Goal: Task Accomplishment & Management: Complete application form

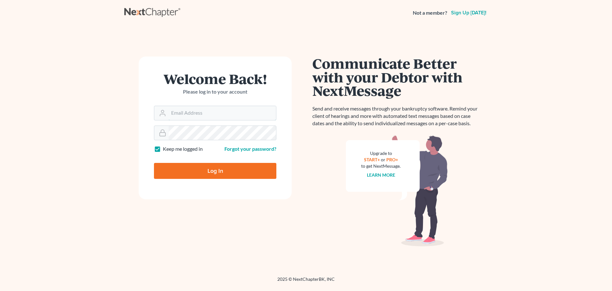
type input "[EMAIL_ADDRESS][DOMAIN_NAME]"
click at [242, 172] on input "Log In" at bounding box center [215, 171] width 122 height 16
type input "Thinking..."
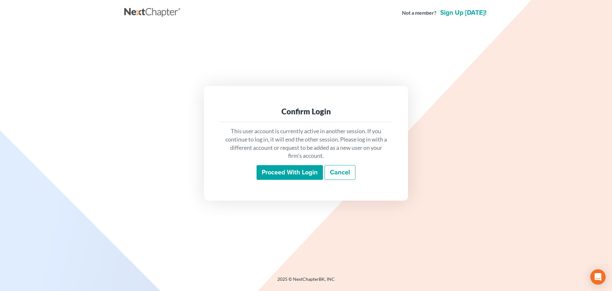
click at [277, 169] on input "Proceed with login" at bounding box center [290, 172] width 66 height 15
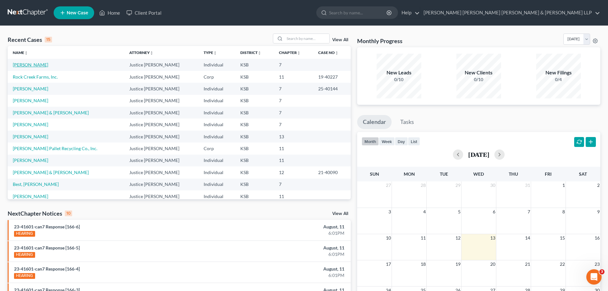
click at [30, 66] on link "[PERSON_NAME]" at bounding box center [30, 64] width 35 height 5
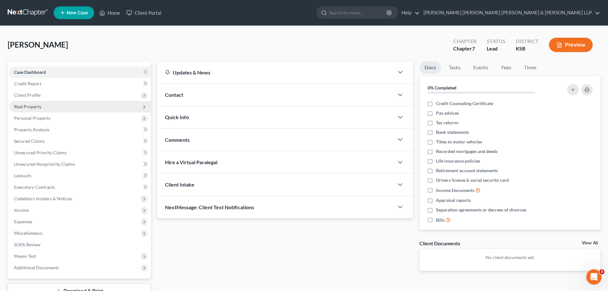
click at [33, 106] on span "Real Property" at bounding box center [27, 106] width 27 height 5
click at [34, 106] on span "Real Property" at bounding box center [27, 106] width 27 height 5
click at [33, 105] on span "Real Property" at bounding box center [27, 106] width 27 height 5
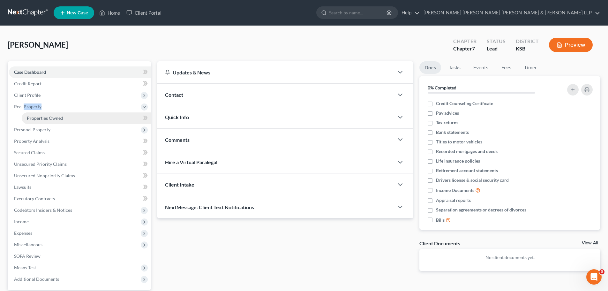
click at [32, 117] on span "Properties Owned" at bounding box center [45, 117] width 36 height 5
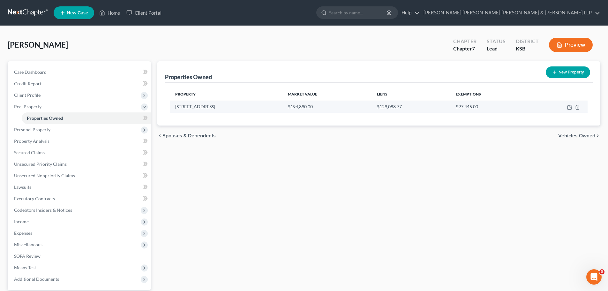
click at [205, 108] on td "1276 SW Pembroke Lane" at bounding box center [226, 106] width 113 height 12
click at [568, 107] on icon "button" at bounding box center [569, 107] width 5 height 5
select select "17"
select select "88"
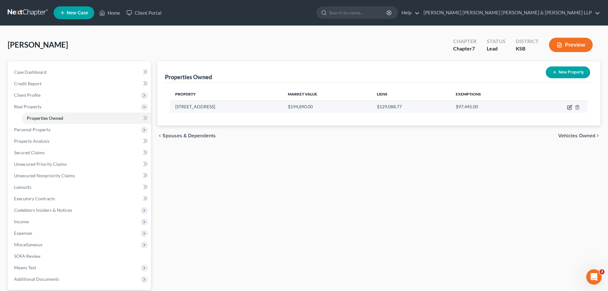
select select "0"
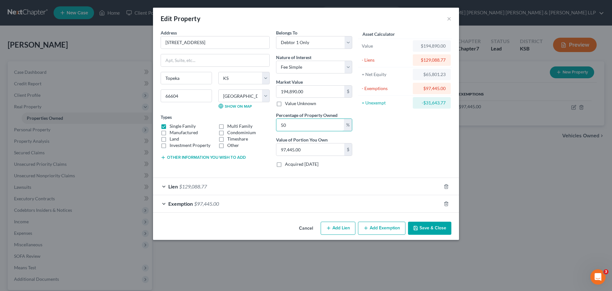
drag, startPoint x: 291, startPoint y: 124, endPoint x: 259, endPoint y: 122, distance: 31.3
click at [271, 122] on div "Address * 1276 SW Pembroke Lane Topeka State AL AK AR AZ CA CO CT DE DC FL GA G…" at bounding box center [257, 100] width 198 height 143
type input "1"
type input "1,948.90"
type input "10"
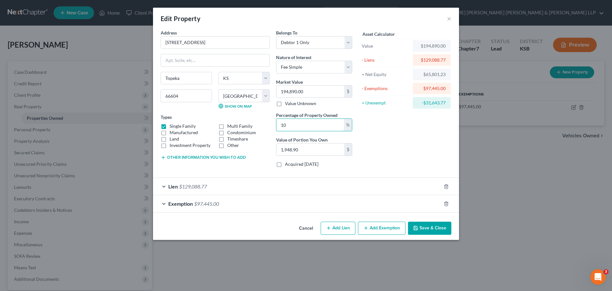
type input "19,489.00"
type input "100"
type input "194,890.00"
type input "100"
click at [183, 203] on span "Exemption" at bounding box center [180, 203] width 25 height 6
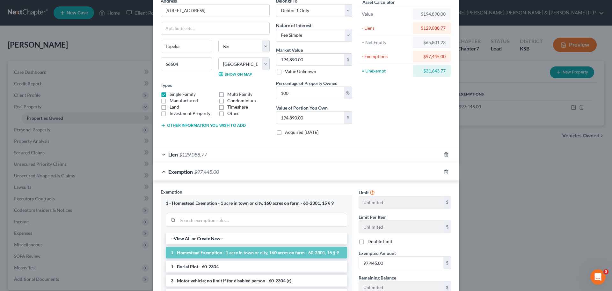
scroll to position [96, 0]
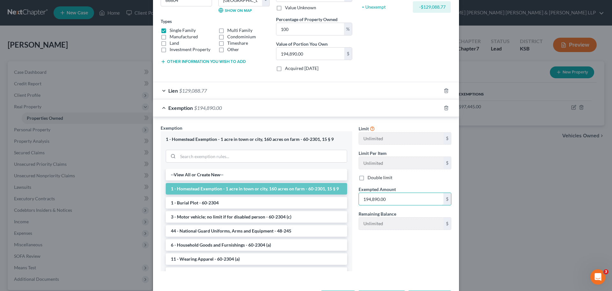
type input "194,890.00"
click at [392, 277] on div "Exemption Set must be selected for CA. Exemption * 1 - Homestead Exemption - 1 …" at bounding box center [306, 199] width 306 height 165
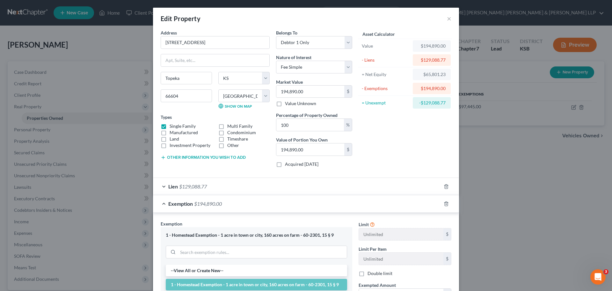
scroll to position [122, 0]
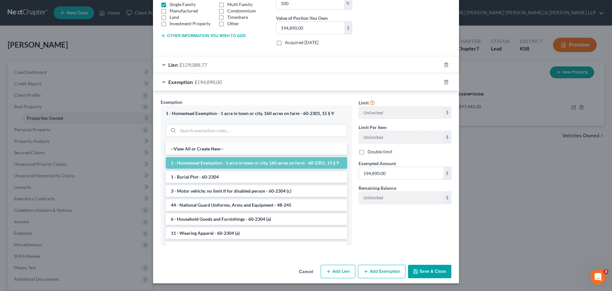
click at [422, 272] on button "Save & Close" at bounding box center [429, 270] width 43 height 13
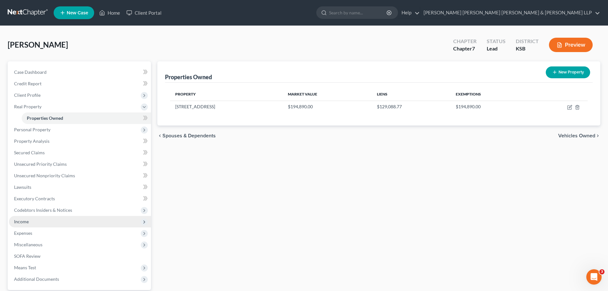
click at [15, 222] on span "Income" at bounding box center [21, 221] width 15 height 5
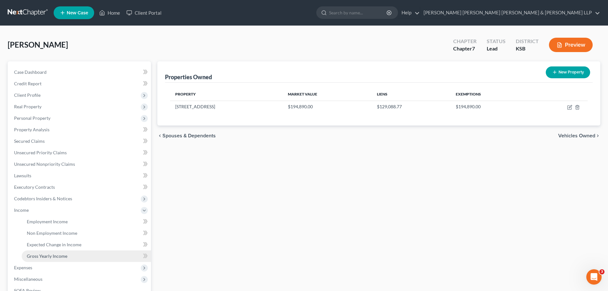
click at [34, 256] on span "Gross Yearly Income" at bounding box center [47, 255] width 41 height 5
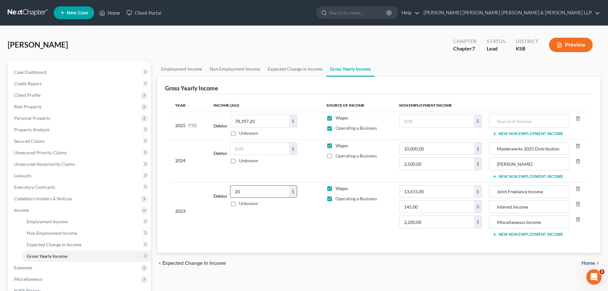
click at [253, 190] on input "20" at bounding box center [259, 191] width 59 height 12
click at [258, 191] on input "20" at bounding box center [259, 191] width 59 height 12
type input "20,338.50"
click at [335, 187] on label "Wages" at bounding box center [341, 188] width 13 height 6
click at [338, 187] on input "Wages" at bounding box center [340, 187] width 4 height 4
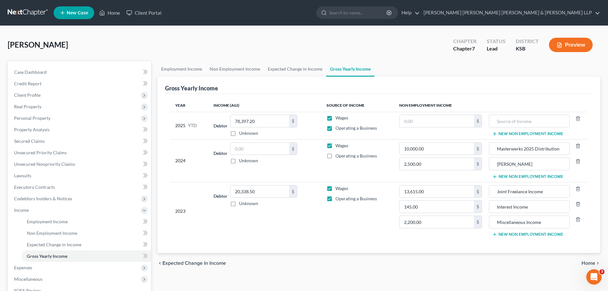
checkbox input "false"
type input "0"
click at [422, 205] on input "0" at bounding box center [436, 206] width 74 height 12
type input "145.00"
type input "0"
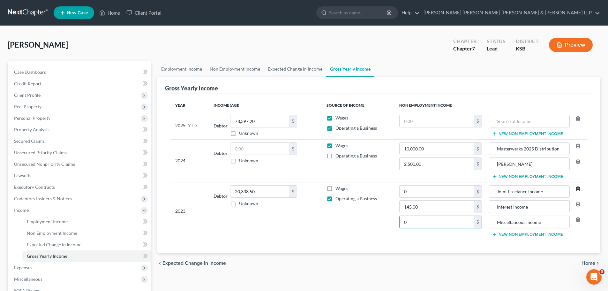
click at [577, 189] on icon "button" at bounding box center [577, 188] width 5 height 5
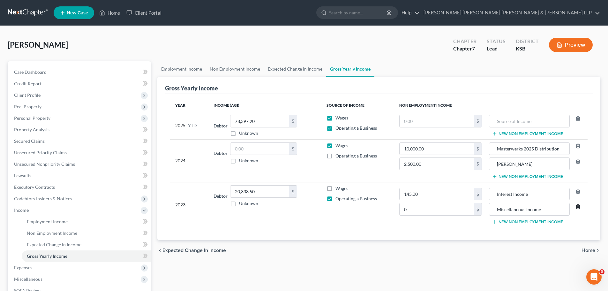
click at [580, 207] on icon "button" at bounding box center [577, 206] width 5 height 5
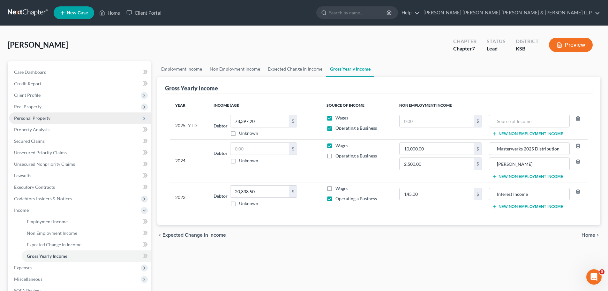
click at [22, 117] on span "Personal Property" at bounding box center [32, 117] width 36 height 5
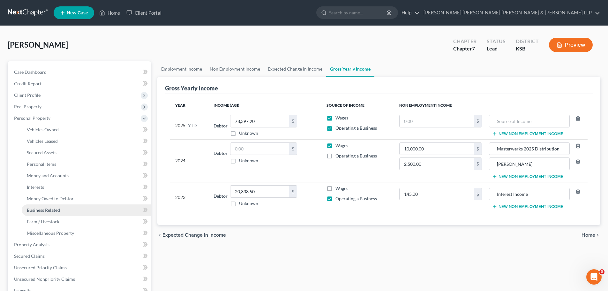
click at [34, 210] on span "Business Related" at bounding box center [43, 209] width 33 height 5
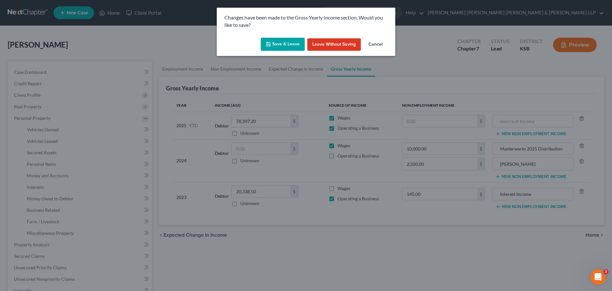
click at [273, 43] on button "Save & Leave" at bounding box center [283, 44] width 44 height 13
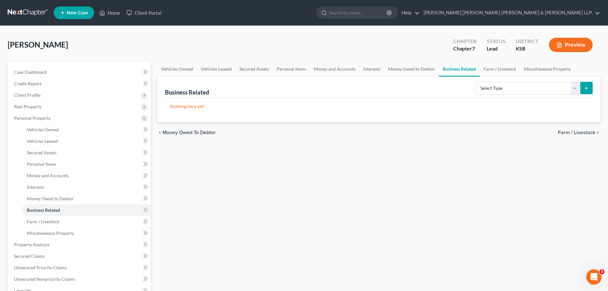
click at [565, 46] on button "Preview" at bounding box center [571, 45] width 44 height 14
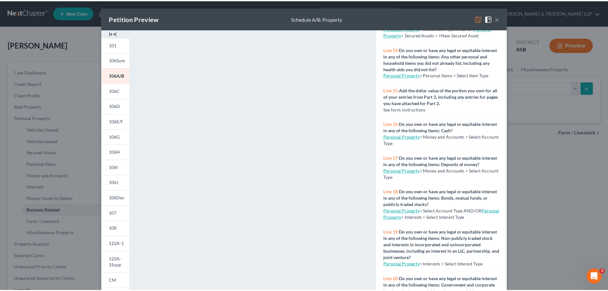
scroll to position [606, 0]
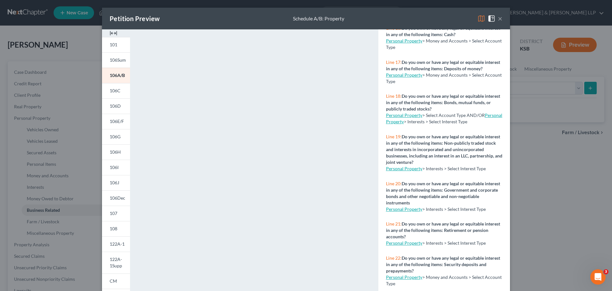
click at [391, 139] on span "Line 19:" at bounding box center [394, 136] width 16 height 5
click at [550, 184] on div "Petition Preview Schedule A/B: Property × 101 106Sum 106A/B 106C 106D 106E/F 10…" at bounding box center [306, 145] width 612 height 291
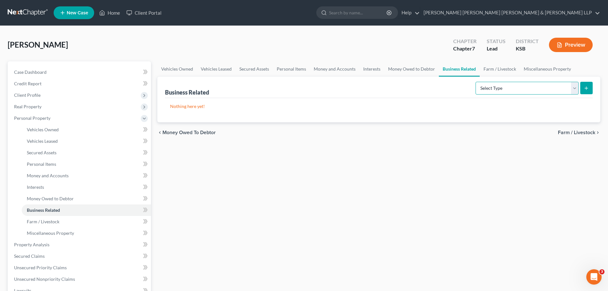
click at [575, 90] on select "Select Type Customer Lists Franchises Inventory Licenses Machinery Office Equip…" at bounding box center [526, 88] width 103 height 13
click at [43, 233] on span "Miscellaneous Property" at bounding box center [50, 232] width 47 height 5
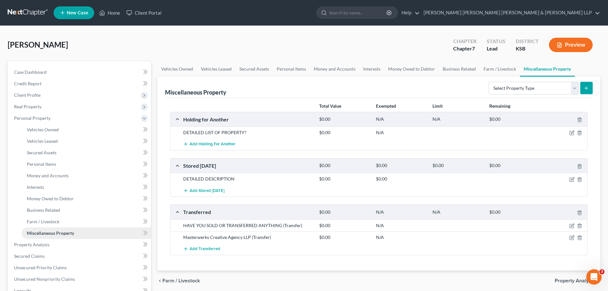
click at [43, 233] on span "Miscellaneous Property" at bounding box center [50, 232] width 47 height 5
click at [576, 86] on select "Select Property Type Assigned for Creditor Benefit Within 1 Year Holding for An…" at bounding box center [533, 88] width 90 height 13
click at [575, 86] on select "Select Property Type Assigned for Creditor Benefit Within 1 Year Holding for An…" at bounding box center [533, 88] width 90 height 13
click at [40, 221] on span "Farm / Livestock" at bounding box center [43, 221] width 33 height 5
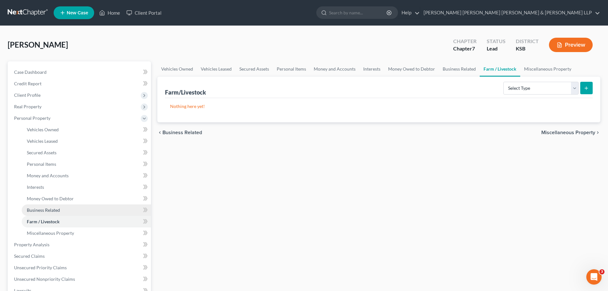
click at [45, 211] on span "Business Related" at bounding box center [43, 209] width 33 height 5
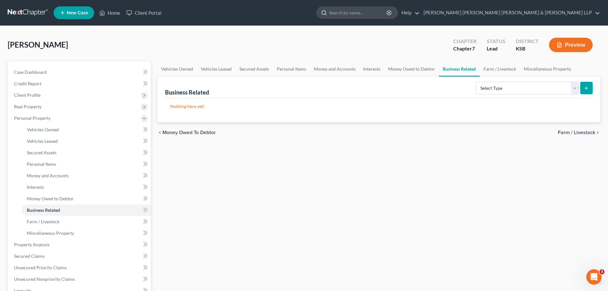
click at [387, 10] on input "search" at bounding box center [358, 13] width 58 height 12
click at [419, 12] on link "Help" at bounding box center [408, 12] width 21 height 11
click at [419, 27] on link "Help Center" at bounding box center [394, 26] width 51 height 11
click at [36, 187] on span "Interests" at bounding box center [35, 186] width 17 height 5
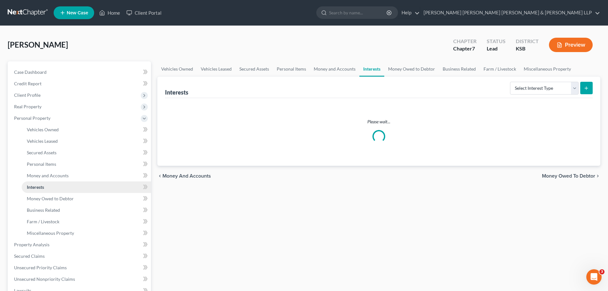
click at [36, 187] on span "Interests" at bounding box center [35, 186] width 17 height 5
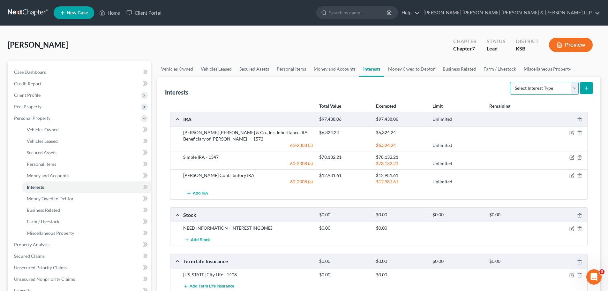
click at [574, 86] on select "Select Interest Type 401K Annuity Bond Education IRA Government Bond Government…" at bounding box center [544, 88] width 69 height 13
select select "unincorporated_business"
click at [510, 82] on select "Select Interest Type 401K Annuity Bond Education IRA Government Bond Government…" at bounding box center [544, 88] width 69 height 13
click at [586, 88] on line "submit" at bounding box center [586, 88] width 3 height 0
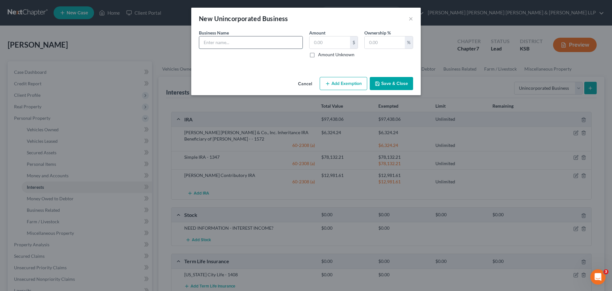
click at [214, 40] on input "text" at bounding box center [250, 42] width 103 height 12
click at [216, 40] on input "text" at bounding box center [250, 42] width 103 height 12
type input "Gizmo Pictures, Inc."
type input "0.00"
type input "50"
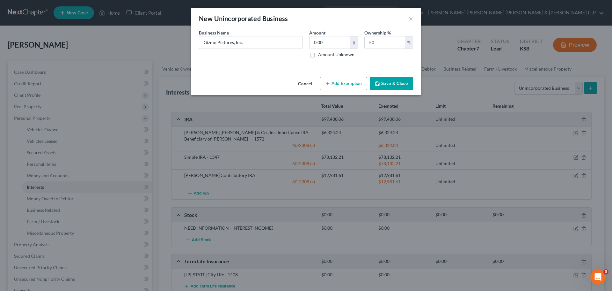
click at [390, 83] on button "Save & Close" at bounding box center [391, 83] width 43 height 13
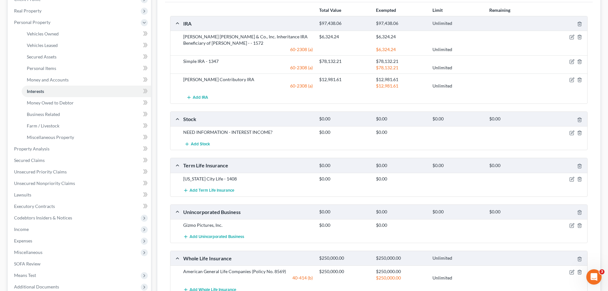
scroll to position [163, 0]
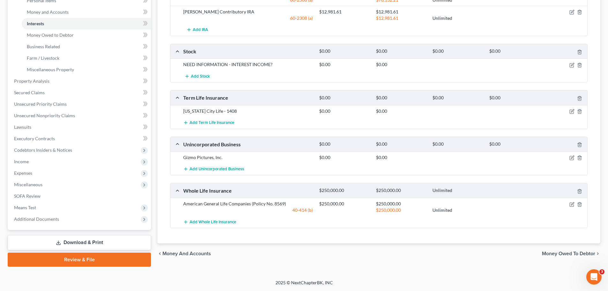
click at [177, 144] on div "Unincorporated Business $0.00 $0.00 $0.00 $0.00" at bounding box center [377, 144] width 414 height 14
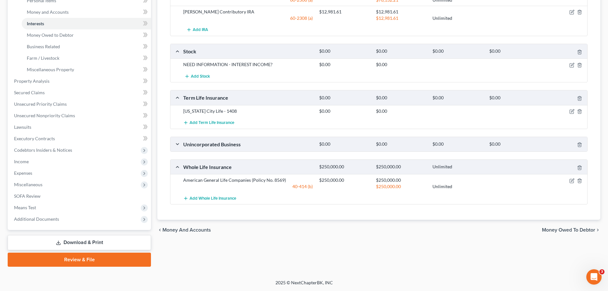
click at [177, 144] on div "Unincorporated Business $0.00 $0.00 $0.00 $0.00" at bounding box center [377, 144] width 414 height 14
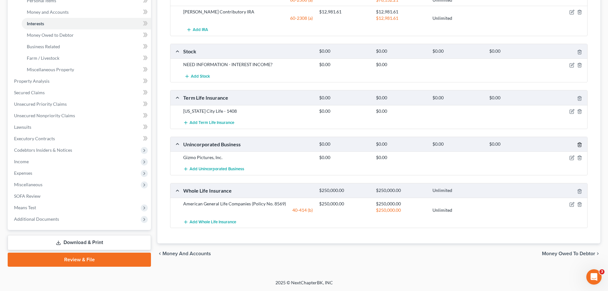
click at [580, 143] on icon "button" at bounding box center [579, 145] width 3 height 4
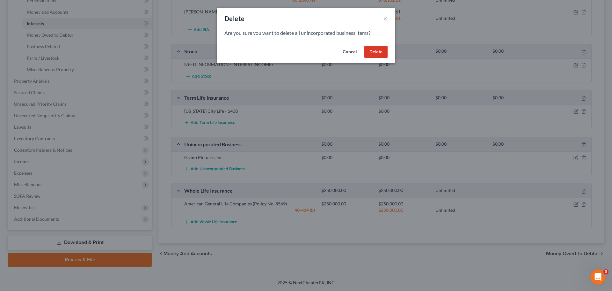
click at [379, 50] on button "Delete" at bounding box center [376, 52] width 23 height 13
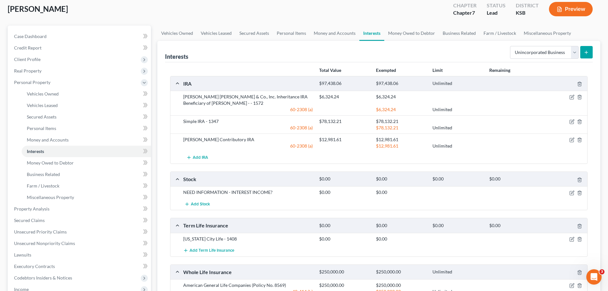
scroll to position [0, 0]
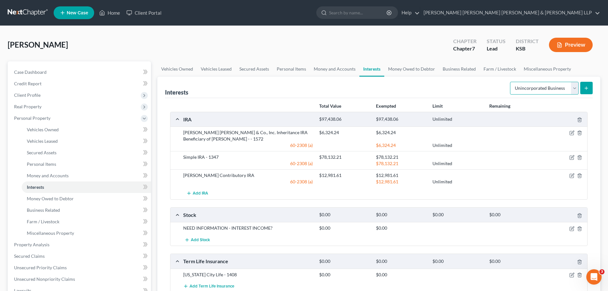
click at [576, 89] on select "Select Interest Type 401K Annuity Bond Education IRA Government Bond Government…" at bounding box center [544, 88] width 69 height 13
select select "incorporated_business"
click at [510, 82] on select "Select Interest Type 401K Annuity Bond Education IRA Government Bond Government…" at bounding box center [544, 88] width 69 height 13
click at [588, 86] on icon "submit" at bounding box center [585, 87] width 5 height 5
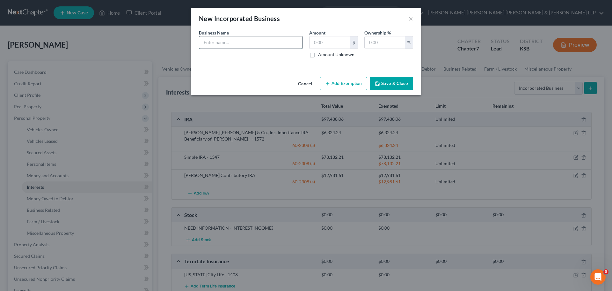
click at [222, 42] on input "text" at bounding box center [250, 42] width 103 height 12
type input "Gizmo Pictures, Inc."
type input "0.00"
type input "50"
click at [393, 82] on button "Save & Close" at bounding box center [391, 83] width 43 height 13
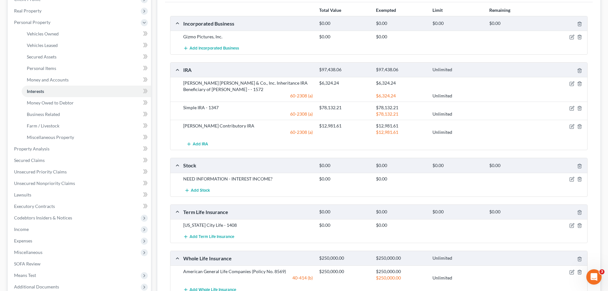
scroll to position [32, 0]
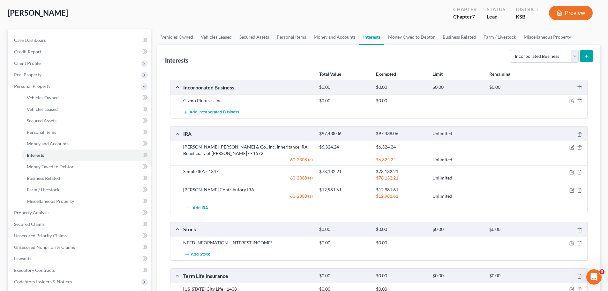
click at [200, 110] on span "Add Incorporated Business" at bounding box center [213, 112] width 49 height 5
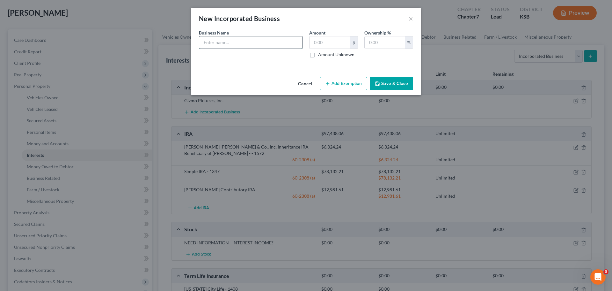
click at [214, 43] on input "text" at bounding box center [250, 42] width 103 height 12
click at [245, 40] on input "Gizmo Properties," at bounding box center [250, 42] width 103 height 12
type input "Gizmo Properties, LLC"
type input "0.00"
click at [371, 43] on input "text" at bounding box center [385, 42] width 40 height 12
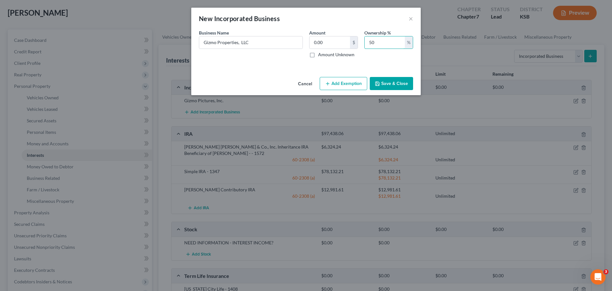
type input "50"
click at [389, 83] on button "Save & Close" at bounding box center [391, 83] width 43 height 13
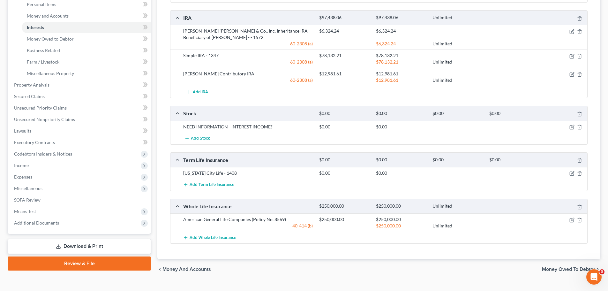
scroll to position [96, 0]
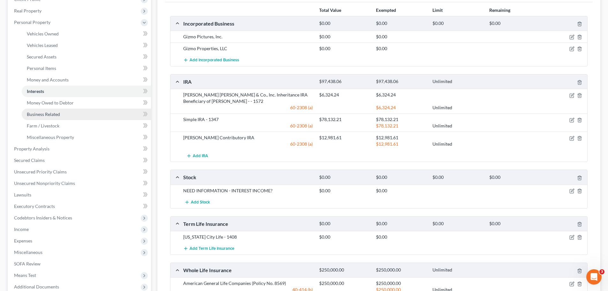
click at [45, 112] on span "Business Related" at bounding box center [43, 113] width 33 height 5
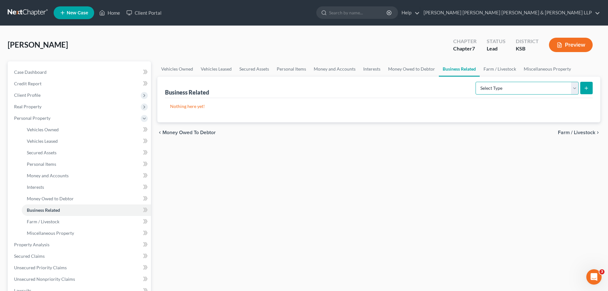
click at [574, 90] on select "Select Type Customer Lists Franchises Inventory Licenses Machinery Office Equip…" at bounding box center [526, 88] width 103 height 13
click at [36, 188] on span "Interests" at bounding box center [35, 186] width 17 height 5
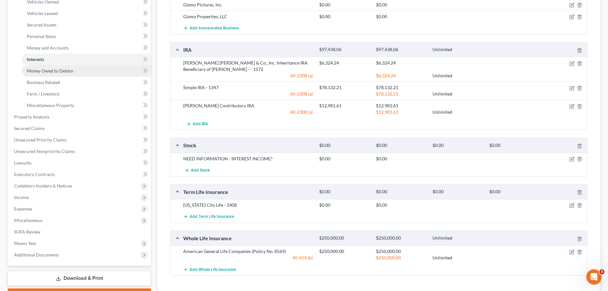
scroll to position [159, 0]
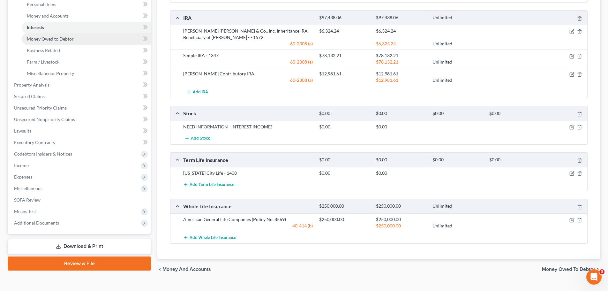
click at [45, 38] on span "Money Owed to Debtor" at bounding box center [50, 38] width 47 height 5
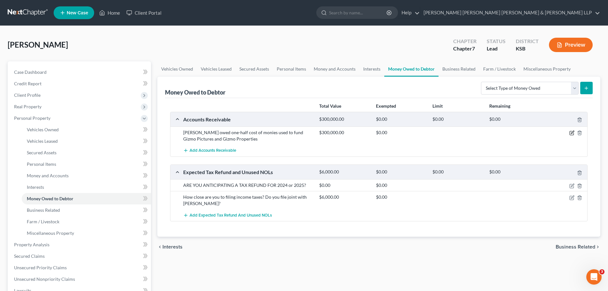
click at [572, 132] on icon "button" at bounding box center [572, 132] width 3 height 3
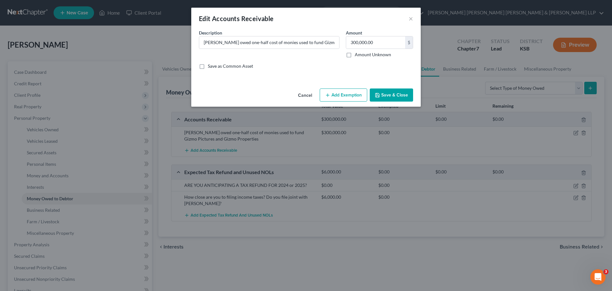
click at [355, 56] on label "Amount Unknown" at bounding box center [373, 54] width 36 height 6
click at [358, 56] on input "Amount Unknown" at bounding box center [360, 53] width 4 height 4
checkbox input "true"
type input "0.00"
click at [392, 95] on button "Save & Close" at bounding box center [391, 94] width 43 height 13
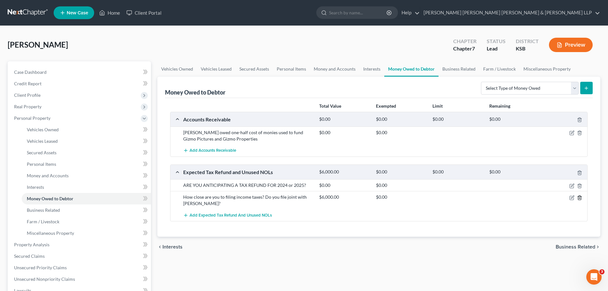
click at [579, 197] on icon "button" at bounding box center [579, 197] width 5 height 5
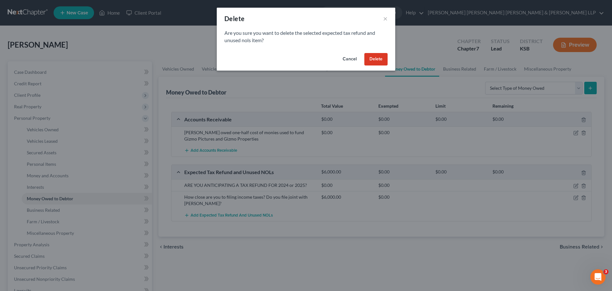
click at [376, 59] on button "Delete" at bounding box center [376, 59] width 23 height 13
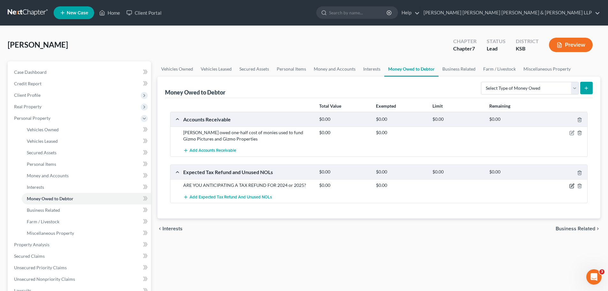
click at [572, 187] on icon "button" at bounding box center [571, 185] width 5 height 5
select select "0"
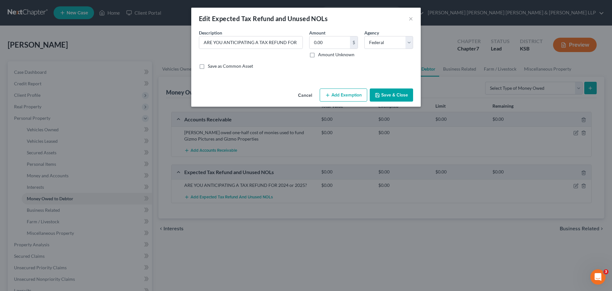
click at [392, 94] on button "Save & Close" at bounding box center [391, 94] width 43 height 13
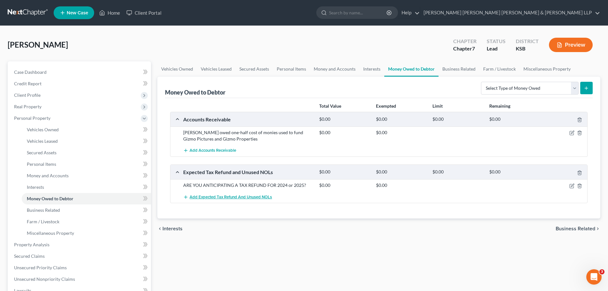
click at [214, 195] on span "Add Expected Tax Refund and Unused NOLs" at bounding box center [230, 196] width 82 height 5
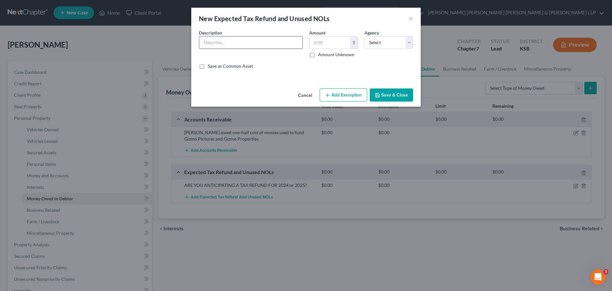
click at [232, 41] on input "text" at bounding box center [250, 42] width 103 height 12
type input "Federal Income Tax Refund"
click at [328, 41] on input "text" at bounding box center [330, 42] width 41 height 12
type input "6,000.00"
click at [409, 42] on select "Select Federal State Local" at bounding box center [389, 42] width 49 height 13
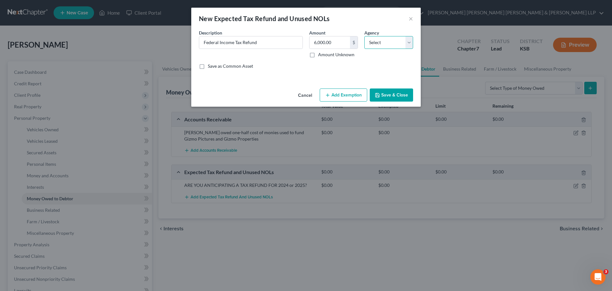
select select "0"
click at [365, 36] on select "Select Federal State Local" at bounding box center [389, 42] width 49 height 13
click at [271, 42] on input "Federal Income Tax Refund" at bounding box center [250, 42] width 103 height 12
type input "Federal Income Tax Refund - one-half interest"
click at [315, 41] on input "6,000.00" at bounding box center [330, 42] width 41 height 12
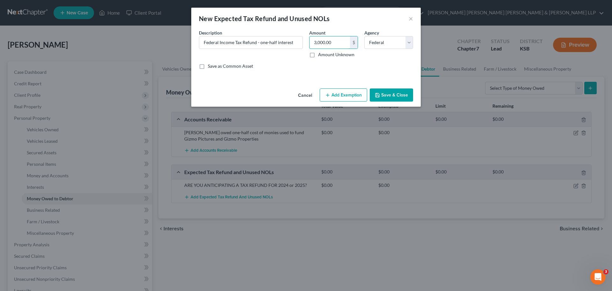
type input "3,000.00"
click at [318, 54] on label "Amount Unknown" at bounding box center [336, 54] width 36 height 6
click at [321, 54] on input "Amount Unknown" at bounding box center [323, 53] width 4 height 4
checkbox input "true"
type input "0.00"
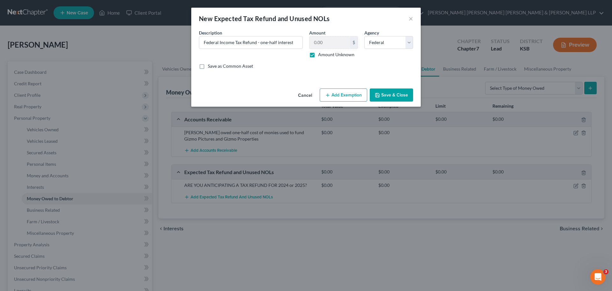
click at [389, 95] on button "Save & Close" at bounding box center [391, 94] width 43 height 13
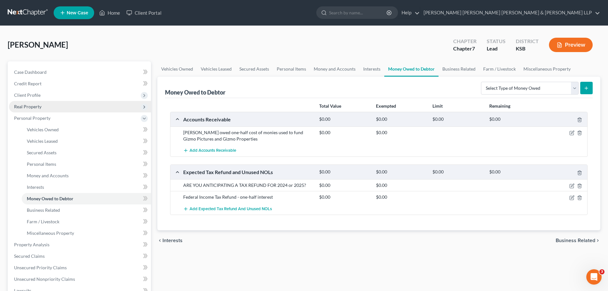
click at [28, 107] on span "Real Property" at bounding box center [27, 106] width 27 height 5
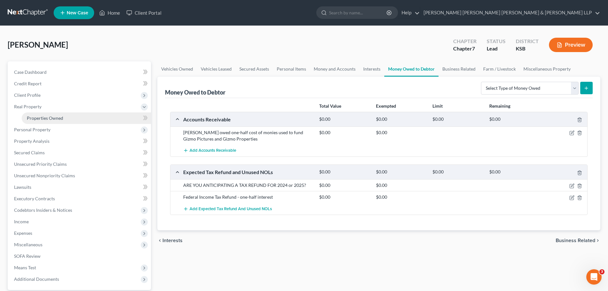
click at [53, 118] on span "Properties Owned" at bounding box center [45, 117] width 36 height 5
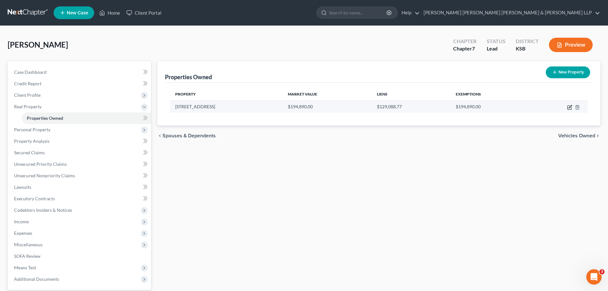
click at [568, 106] on icon "button" at bounding box center [569, 107] width 5 height 5
select select "17"
select select "88"
select select "0"
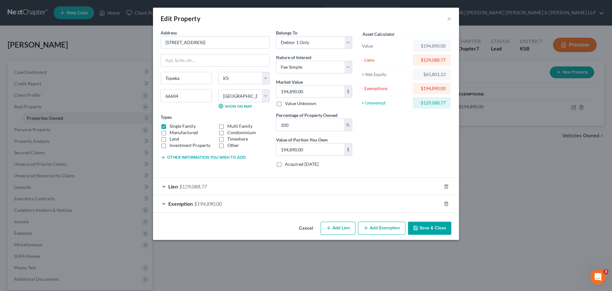
click at [424, 229] on button "Save & Close" at bounding box center [429, 227] width 43 height 13
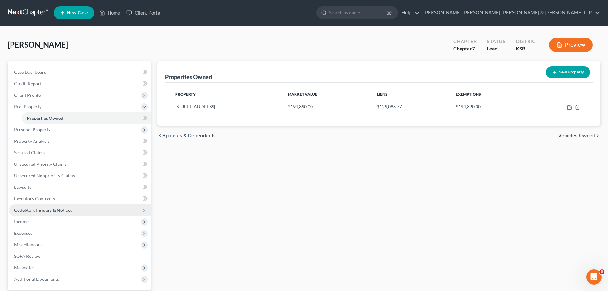
scroll to position [60, 0]
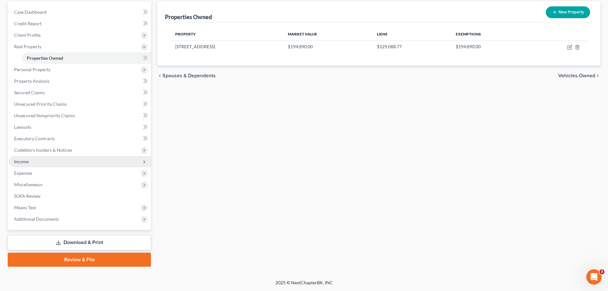
click at [26, 162] on span "Income" at bounding box center [21, 161] width 15 height 5
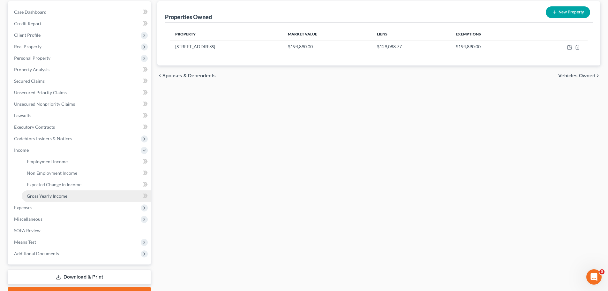
click at [43, 197] on span "Gross Yearly Income" at bounding box center [47, 195] width 41 height 5
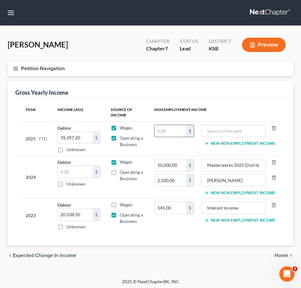
click at [162, 130] on input "text" at bounding box center [170, 131] width 32 height 12
type input "10,000.00"
type input "Masterwerks 2024 Distribution"
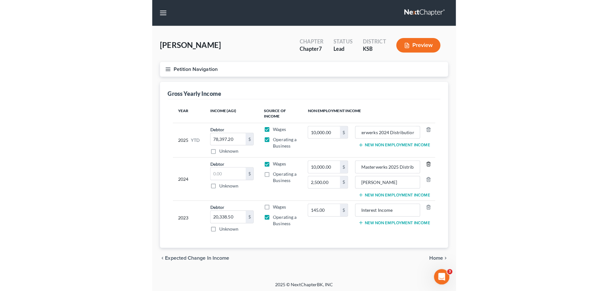
scroll to position [0, 0]
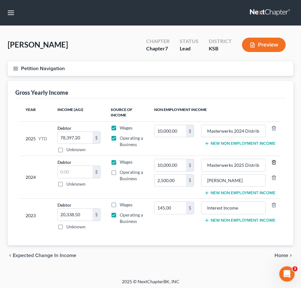
click at [275, 162] on icon "button" at bounding box center [273, 162] width 3 height 4
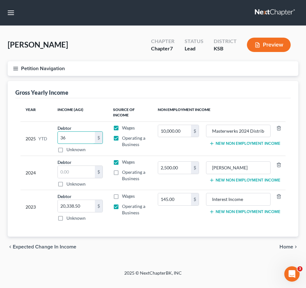
type input "36"
click at [71, 138] on input "36" at bounding box center [76, 138] width 37 height 12
drag, startPoint x: 71, startPoint y: 138, endPoint x: 55, endPoint y: 137, distance: 16.0
click at [55, 137] on td "Debtor 36.00 $ Unknown Balance Undetermined 36 $ Unknown" at bounding box center [80, 139] width 56 height 34
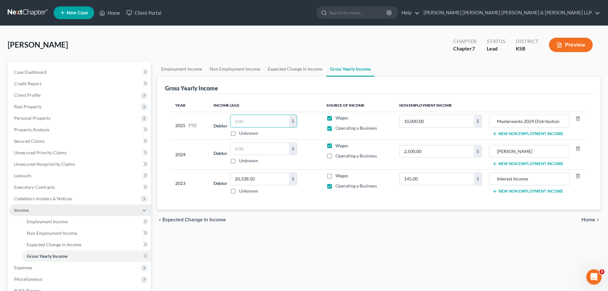
click at [22, 209] on span "Income" at bounding box center [21, 209] width 15 height 5
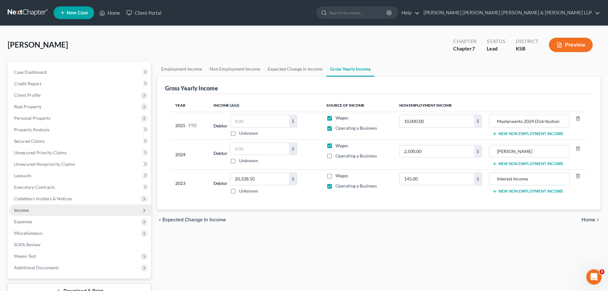
click at [22, 208] on span "Income" at bounding box center [21, 209] width 15 height 5
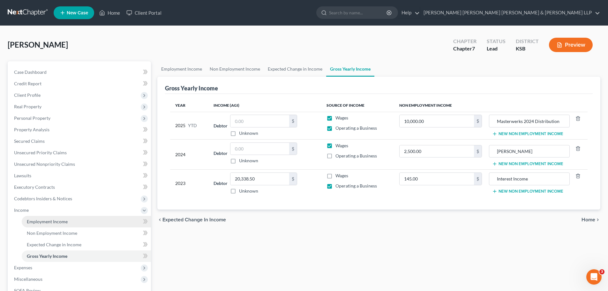
click at [32, 221] on span "Employment Income" at bounding box center [47, 221] width 41 height 5
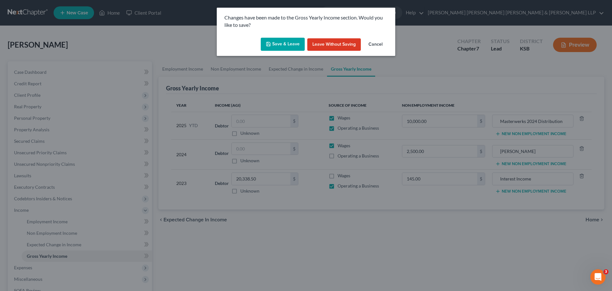
click at [282, 43] on button "Save & Leave" at bounding box center [283, 44] width 44 height 13
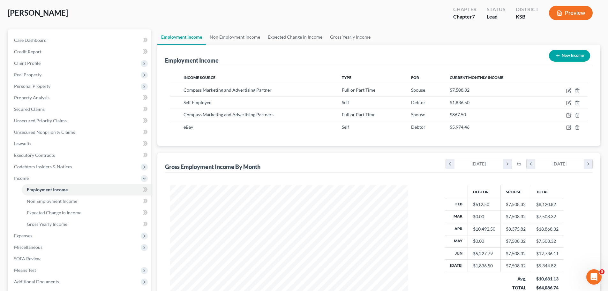
scroll to position [64, 0]
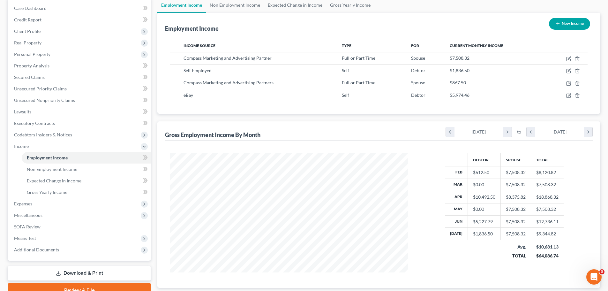
click at [485, 197] on div "$10,492.50" at bounding box center [484, 197] width 22 height 6
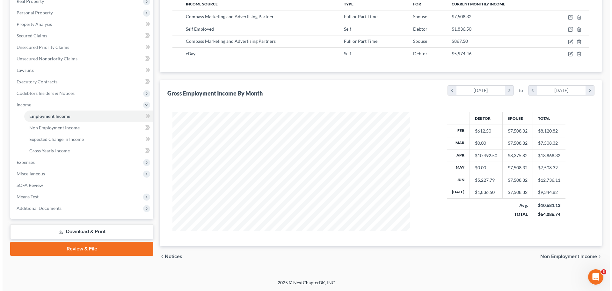
scroll to position [41, 0]
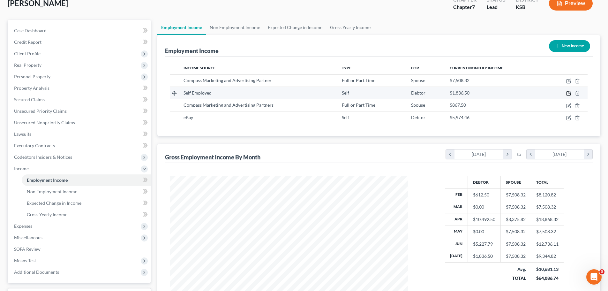
click at [569, 94] on icon "button" at bounding box center [568, 93] width 5 height 5
select select "1"
select select "0"
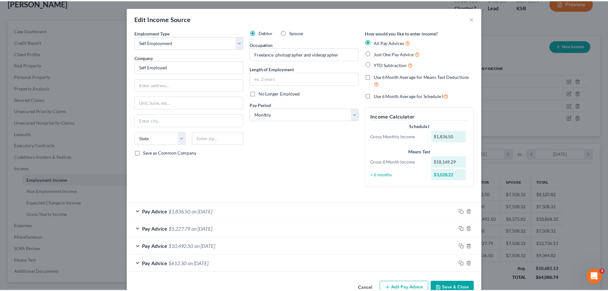
scroll to position [17, 0]
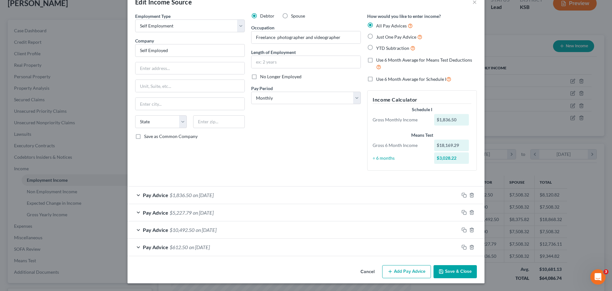
click at [449, 271] on button "Save & Close" at bounding box center [455, 271] width 43 height 13
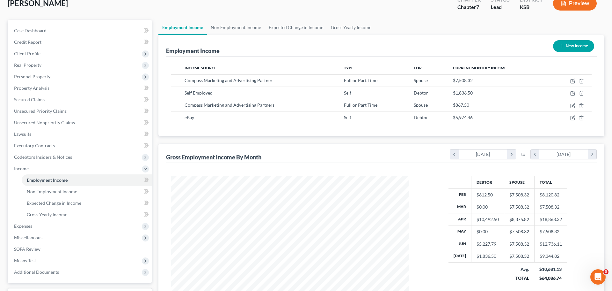
scroll to position [318874, 318742]
click at [52, 213] on span "Gross Yearly Income" at bounding box center [47, 213] width 41 height 5
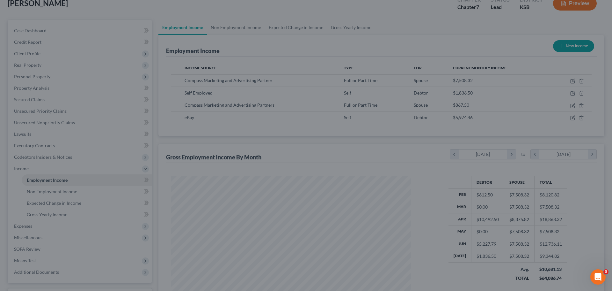
click at [53, 215] on div at bounding box center [306, 145] width 612 height 291
click at [256, 177] on div at bounding box center [306, 145] width 612 height 291
click at [37, 175] on div at bounding box center [306, 145] width 612 height 291
click at [48, 192] on div at bounding box center [306, 145] width 612 height 291
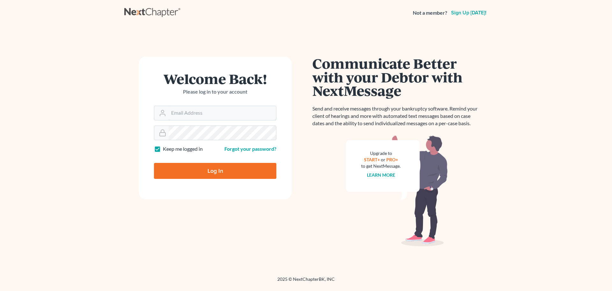
type input "[EMAIL_ADDRESS][DOMAIN_NAME]"
click at [219, 170] on input "Log In" at bounding box center [215, 171] width 122 height 16
type input "Thinking..."
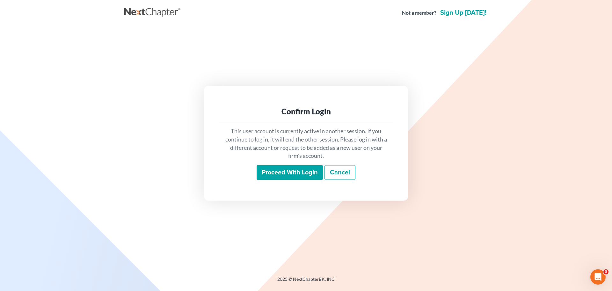
click at [270, 169] on input "Proceed with login" at bounding box center [290, 172] width 66 height 15
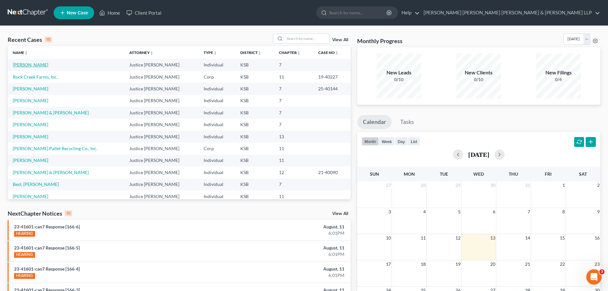
click at [38, 64] on link "Carson, Jeffrey" at bounding box center [30, 64] width 35 height 5
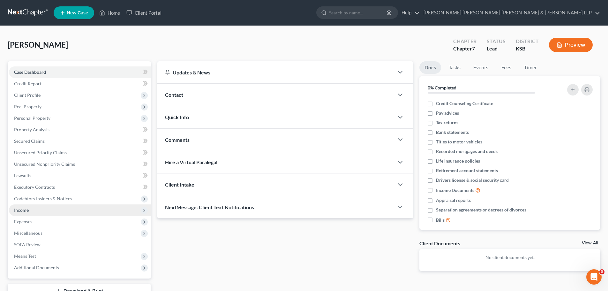
click at [20, 209] on span "Income" at bounding box center [21, 209] width 15 height 5
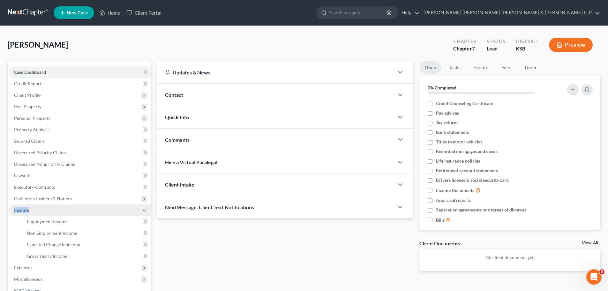
click at [20, 209] on span "Income" at bounding box center [21, 209] width 15 height 5
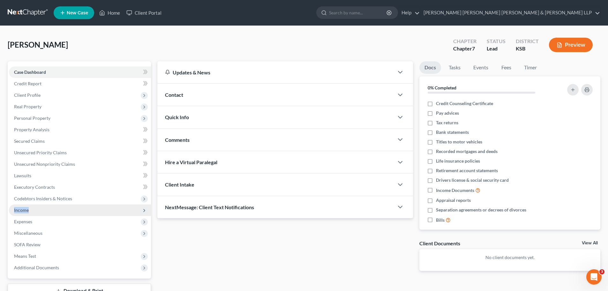
click at [18, 210] on span "Income" at bounding box center [21, 209] width 15 height 5
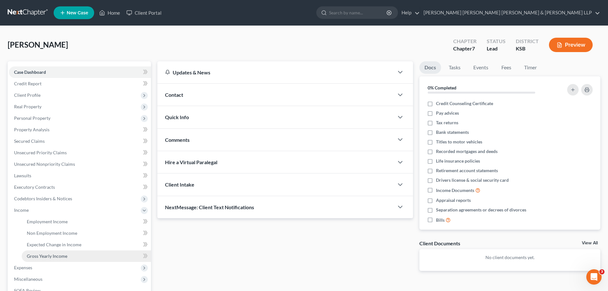
drag, startPoint x: 41, startPoint y: 254, endPoint x: 52, endPoint y: 255, distance: 11.5
click at [41, 254] on span "Gross Yearly Income" at bounding box center [47, 255] width 41 height 5
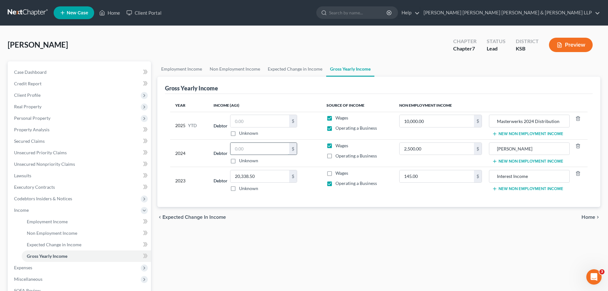
click at [247, 149] on input "text" at bounding box center [259, 149] width 59 height 12
type input "26,869.00"
click at [249, 122] on input "text" at bounding box center [259, 121] width 59 height 12
click at [242, 120] on input "text" at bounding box center [259, 121] width 59 height 12
click at [238, 119] on input "43,088.57" at bounding box center [259, 121] width 59 height 12
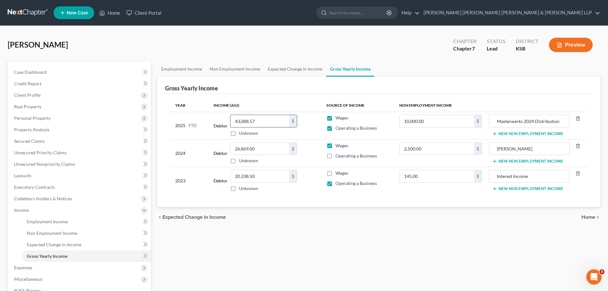
click at [238, 121] on input "43,088.57" at bounding box center [259, 121] width 59 height 12
type input "33,088.57"
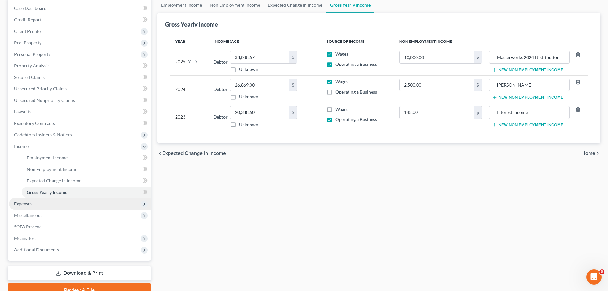
scroll to position [94, 0]
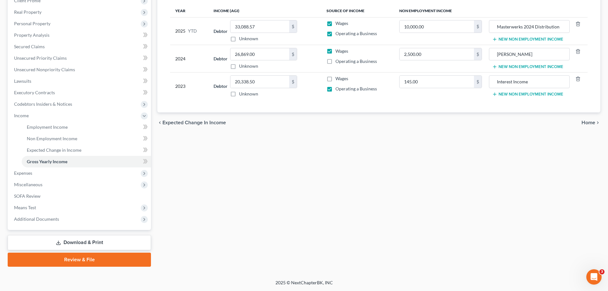
click at [298, 217] on div "Employment Income Non Employment Income Expected Change in Income Gross Yearly …" at bounding box center [378, 117] width 449 height 300
click at [79, 245] on link "Download & Print" at bounding box center [79, 242] width 143 height 15
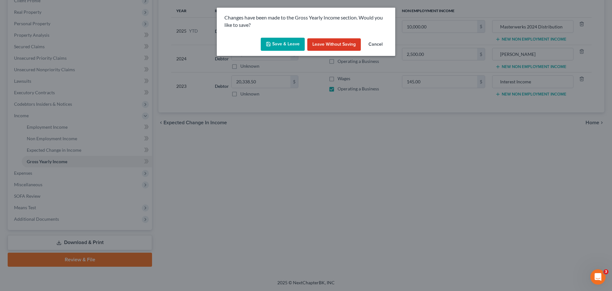
click at [293, 44] on button "Save & Leave" at bounding box center [283, 44] width 44 height 13
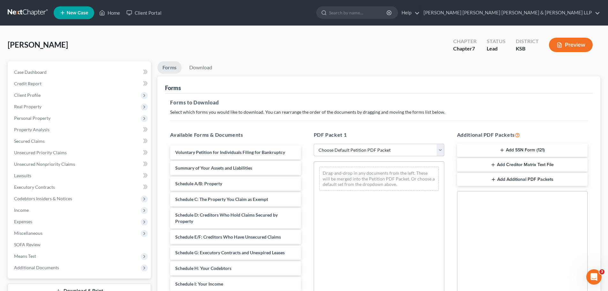
click at [440, 146] on select "Choose Default Petition PDF Packet Complete Bankruptcy Petition (all forms and …" at bounding box center [379, 150] width 130 height 13
select select "0"
click at [314, 144] on select "Choose Default Petition PDF Packet Complete Bankruptcy Petition (all forms and …" at bounding box center [379, 150] width 130 height 13
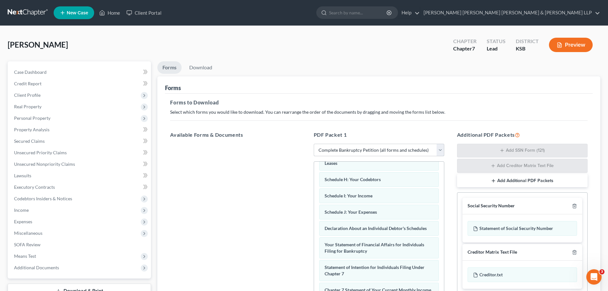
scroll to position [159, 0]
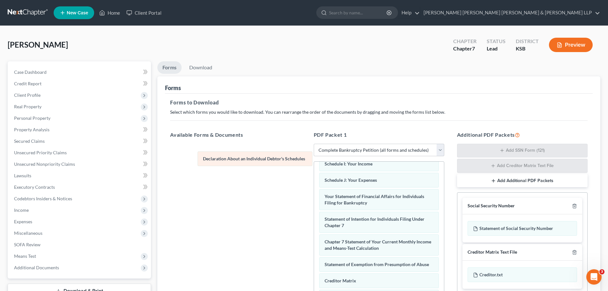
drag, startPoint x: 336, startPoint y: 200, endPoint x: 213, endPoint y: 156, distance: 131.1
click at [314, 156] on div "Declaration About an Individual Debtor's Schedules Voluntary Petition for Indiv…" at bounding box center [379, 188] width 130 height 372
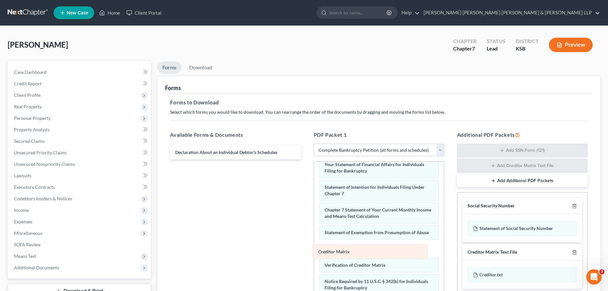
scroll to position [187, 0]
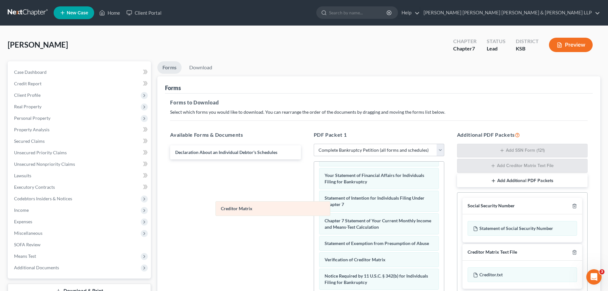
drag, startPoint x: 337, startPoint y: 253, endPoint x: 230, endPoint y: 204, distance: 117.6
click at [314, 205] on div "Creditor Matrix Voluntary Petition for Individuals Filing for Bankruptcy Summar…" at bounding box center [379, 158] width 130 height 355
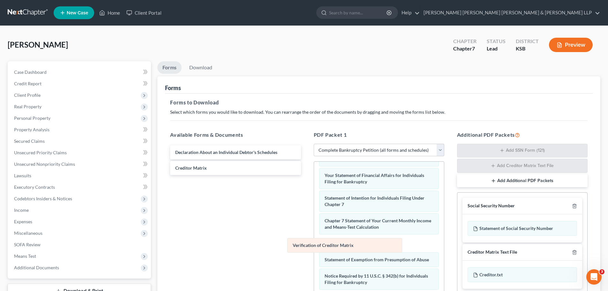
scroll to position [171, 0]
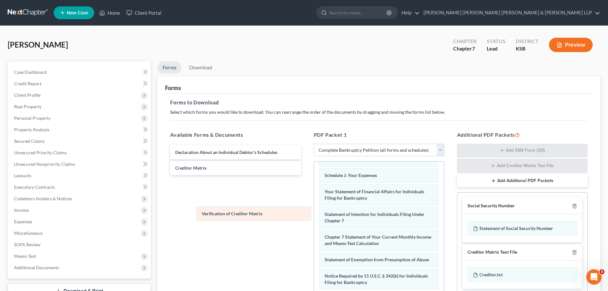
drag, startPoint x: 341, startPoint y: 257, endPoint x: 211, endPoint y: 210, distance: 138.7
click at [314, 210] on div "Verification of Creditor Matrix Voluntary Petition for Individuals Filing for B…" at bounding box center [379, 166] width 130 height 339
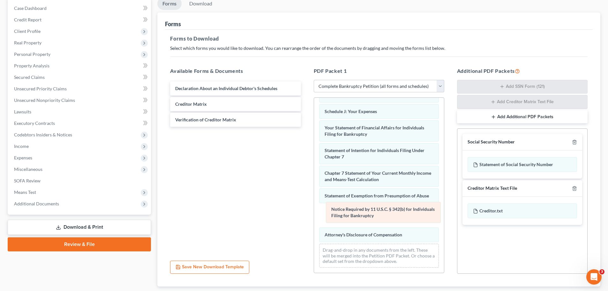
drag, startPoint x: 349, startPoint y: 214, endPoint x: 355, endPoint y: 211, distance: 7.3
click at [355, 211] on div "Notice Required by 11 U.S.C. § 342(b) for Individuals Filing for Bankruptcy Vol…" at bounding box center [379, 102] width 130 height 339
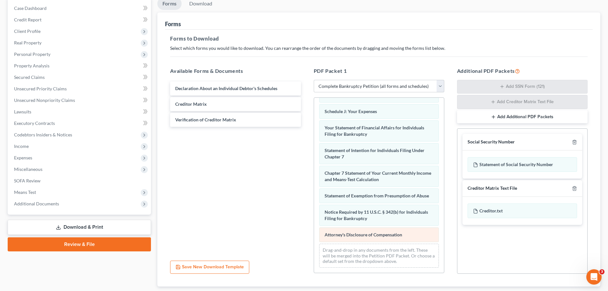
click at [345, 235] on div "Voluntary Petition for Individuals Filing for Bankruptcy Summary of Your Assets…" at bounding box center [379, 102] width 130 height 339
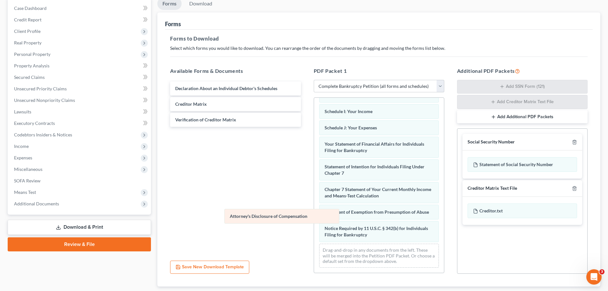
scroll to position [154, 0]
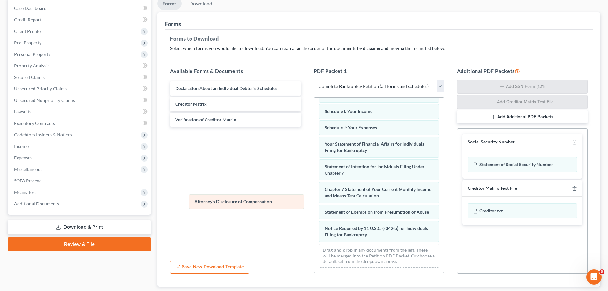
drag, startPoint x: 345, startPoint y: 235, endPoint x: 214, endPoint y: 202, distance: 134.5
click at [314, 202] on div "Attorney's Disclosure of Compensation Voluntary Petition for Individuals Filing…" at bounding box center [379, 111] width 130 height 323
click at [574, 142] on icon "button" at bounding box center [574, 141] width 5 height 5
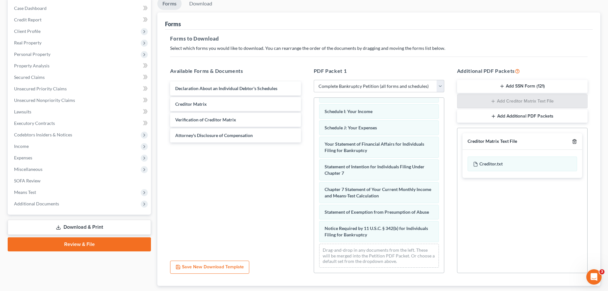
click at [574, 141] on icon "button" at bounding box center [574, 141] width 5 height 5
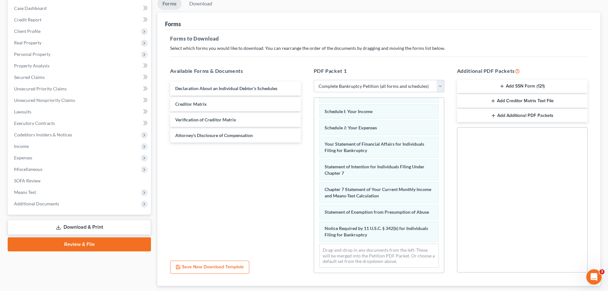
scroll to position [103, 0]
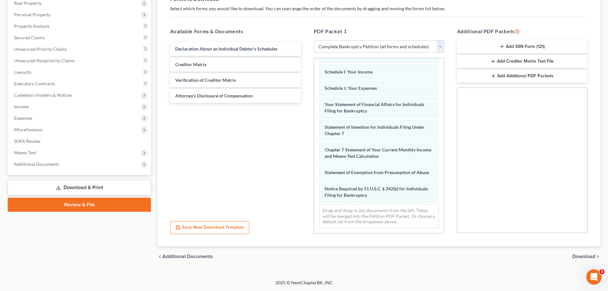
click at [589, 256] on span "Download" at bounding box center [583, 256] width 23 height 5
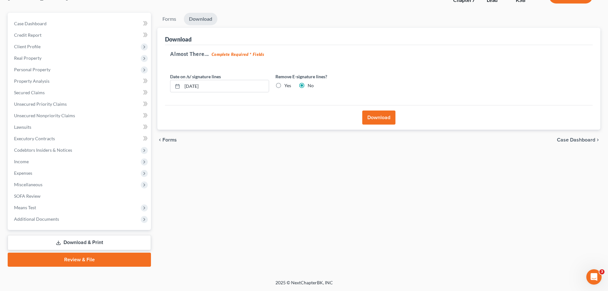
click at [284, 82] on label "Yes" at bounding box center [287, 85] width 7 height 6
click at [287, 82] on input "Yes" at bounding box center [289, 84] width 4 height 4
radio input "true"
radio input "false"
click at [379, 117] on button "Download" at bounding box center [378, 117] width 33 height 14
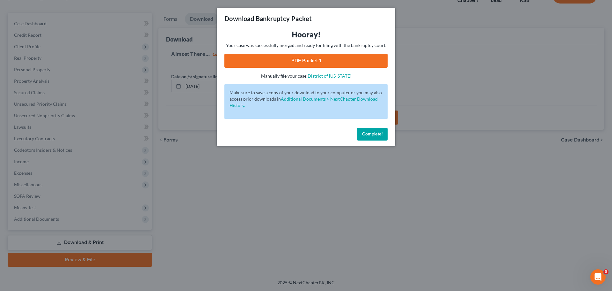
click at [290, 61] on link "PDF Packet 1" at bounding box center [306, 61] width 163 height 14
click at [382, 138] on button "Complete!" at bounding box center [372, 134] width 31 height 13
